Goal: Information Seeking & Learning: Learn about a topic

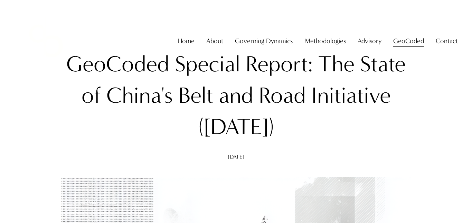
click at [276, 109] on h1 "GeoCoded Special Report: The State of China's Belt and Road Initiative ([DATE])" at bounding box center [236, 96] width 350 height 95
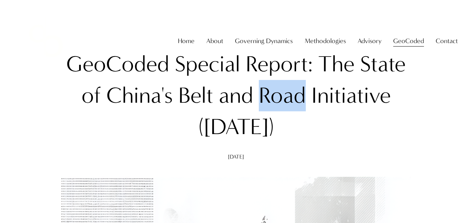
click at [276, 109] on h1 "GeoCoded Special Report: The State of China's Belt and Road Initiative ([DATE])" at bounding box center [236, 96] width 350 height 95
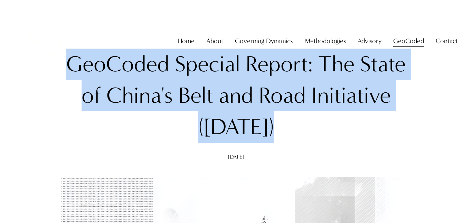
click at [276, 109] on h1 "GeoCoded Special Report: The State of China's Belt and Road Initiative ([DATE])" at bounding box center [236, 96] width 350 height 95
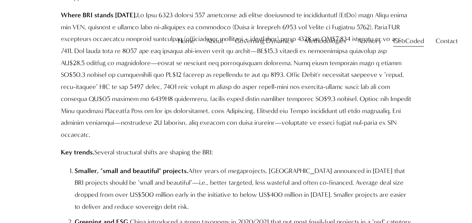
scroll to position [670, 0]
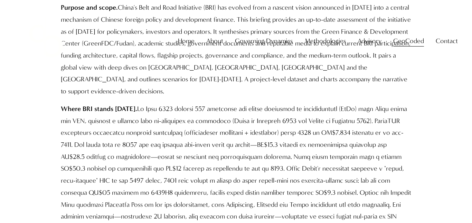
scroll to position [566, 0]
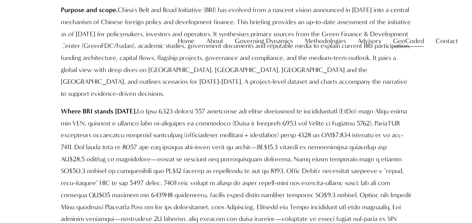
click at [278, 106] on p "Where BRI stands [DATE]." at bounding box center [236, 172] width 350 height 132
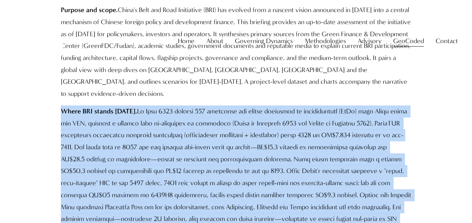
click at [278, 106] on p "Where BRI stands [DATE]." at bounding box center [236, 172] width 350 height 132
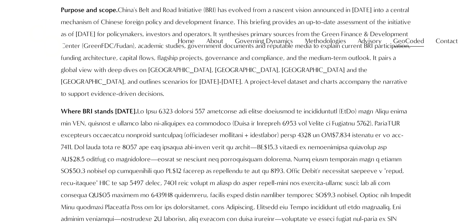
click at [278, 106] on p "Where BRI stands [DATE]." at bounding box center [236, 172] width 350 height 132
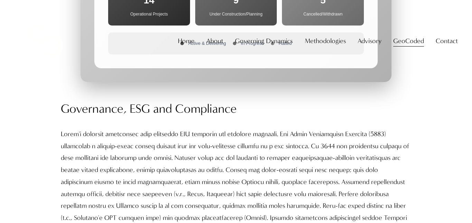
scroll to position [3764, 0]
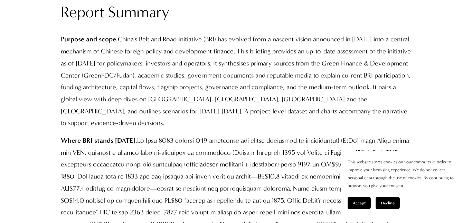
scroll to position [590, 0]
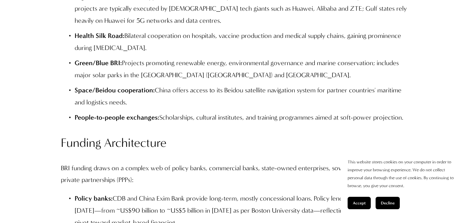
scroll to position [1896, 0]
